Goal: Task Accomplishment & Management: Manage account settings

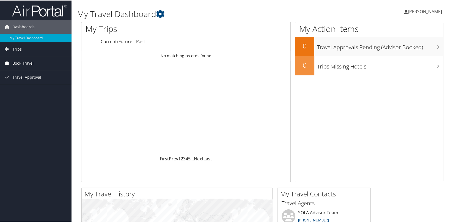
click at [29, 60] on span "Book Travel" at bounding box center [22, 63] width 21 height 14
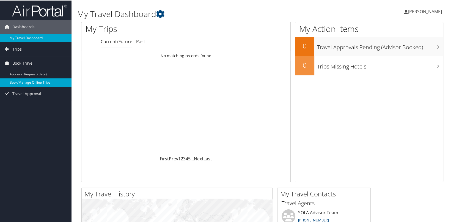
click at [47, 82] on link "Book/Manage Online Trips" at bounding box center [36, 82] width 72 height 8
click at [417, 11] on span "[PERSON_NAME]" at bounding box center [425, 11] width 34 height 6
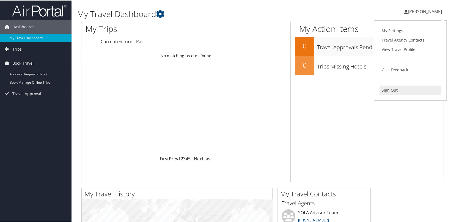
click at [392, 86] on link "Sign Out" at bounding box center [410, 89] width 61 height 9
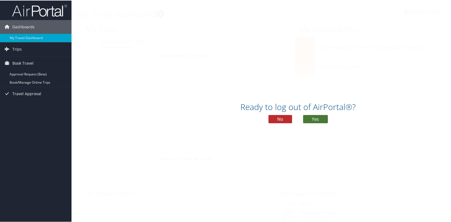
click at [313, 117] on button "Yes" at bounding box center [315, 118] width 25 height 8
